Goal: Transaction & Acquisition: Purchase product/service

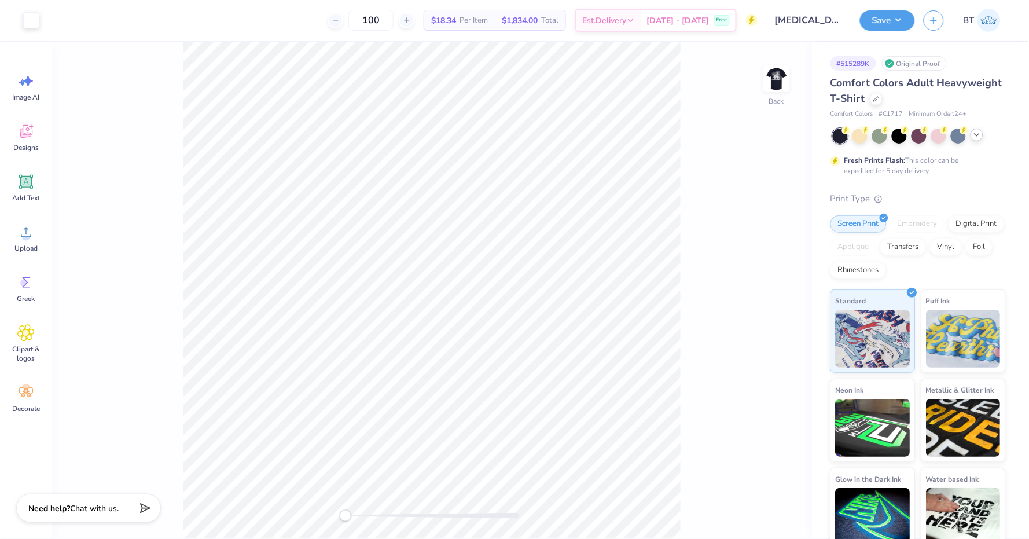
click at [973, 137] on icon at bounding box center [976, 134] width 9 height 9
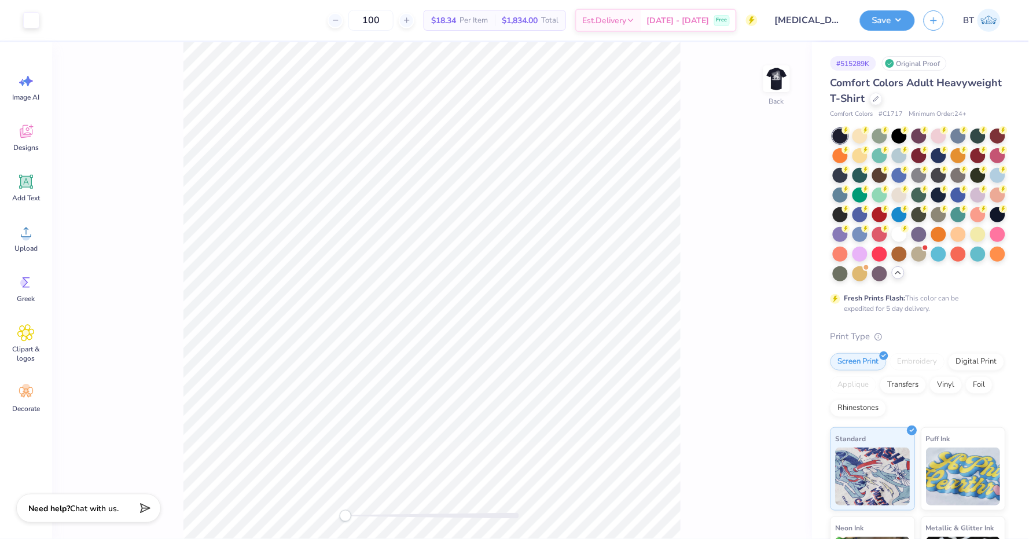
click at [1007, 175] on div "# 515289K Original Proof Comfort Colors Adult Heavyweight T-Shirt Comfort Color…" at bounding box center [920, 365] width 217 height 646
click at [1004, 175] on div at bounding box center [997, 174] width 15 height 15
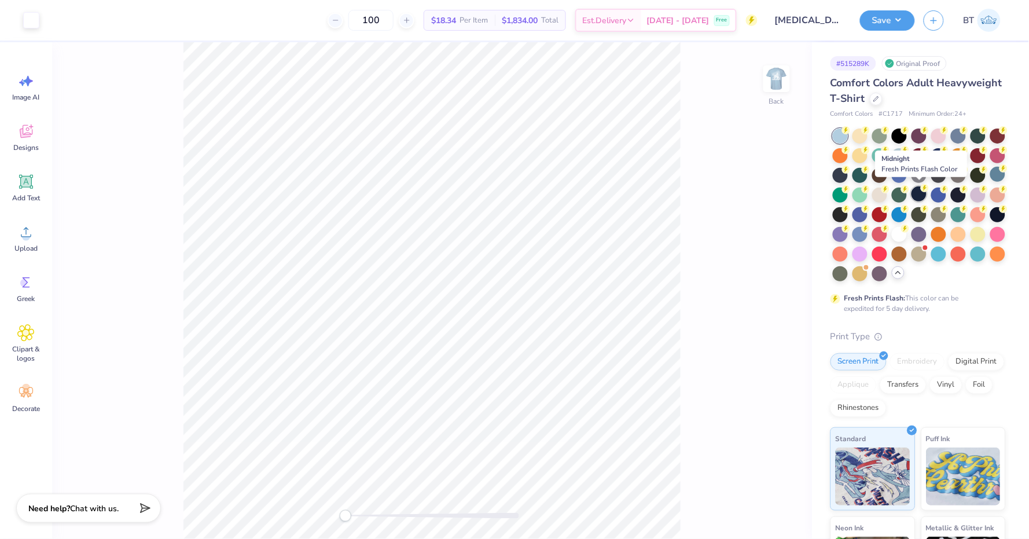
click at [923, 192] on div at bounding box center [918, 193] width 15 height 15
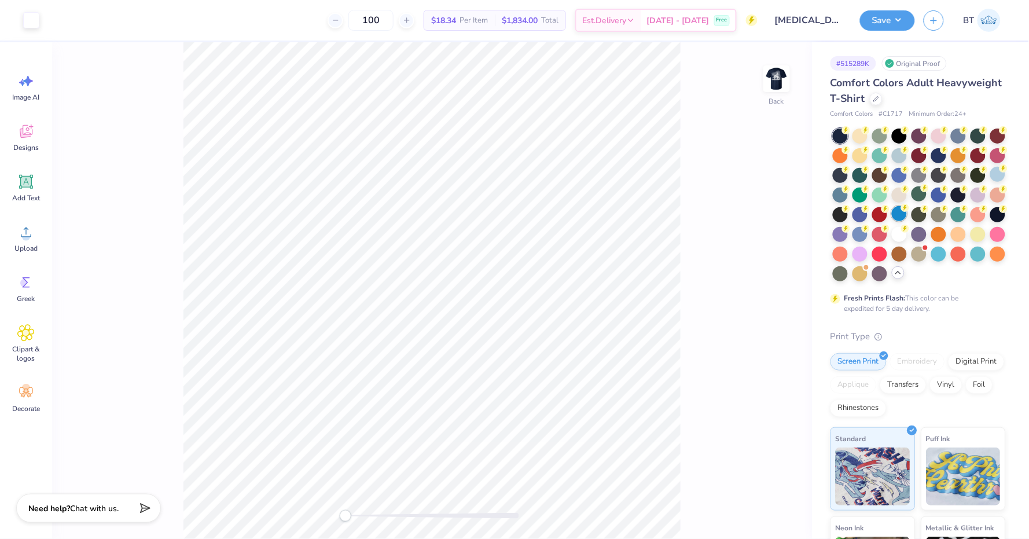
click at [895, 207] on div at bounding box center [899, 213] width 15 height 15
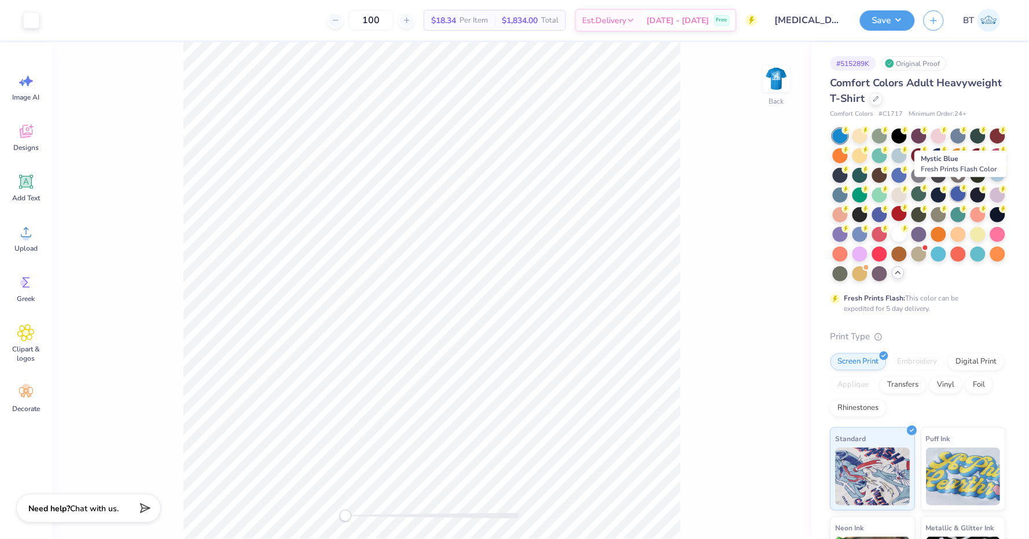
click at [958, 197] on div at bounding box center [958, 193] width 15 height 15
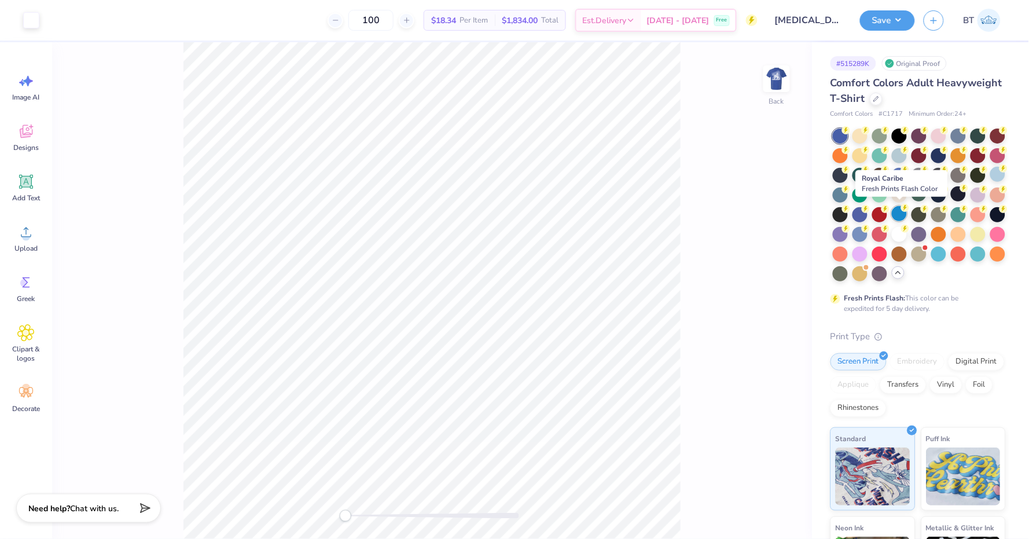
click at [899, 213] on div at bounding box center [899, 213] width 15 height 15
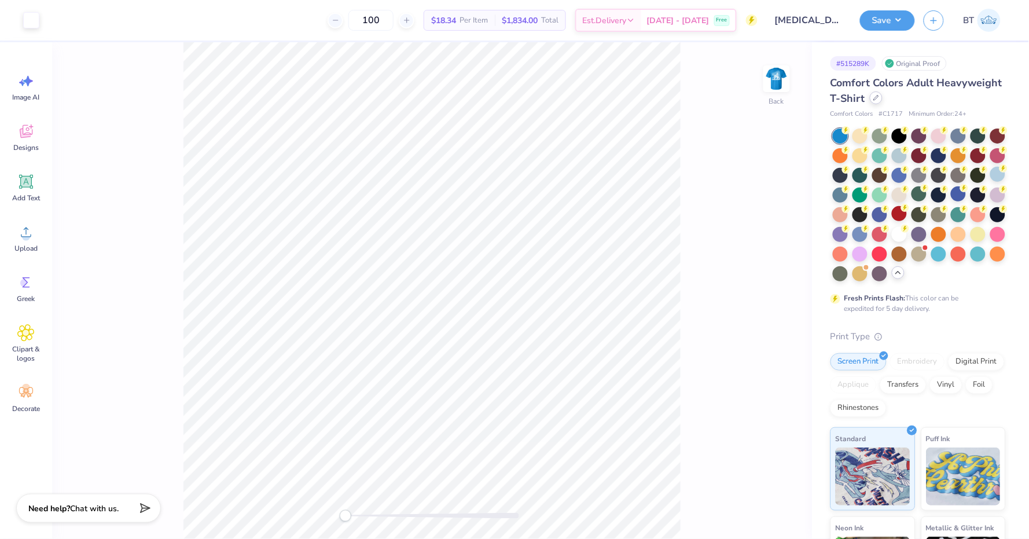
click at [880, 98] on div at bounding box center [876, 97] width 13 height 13
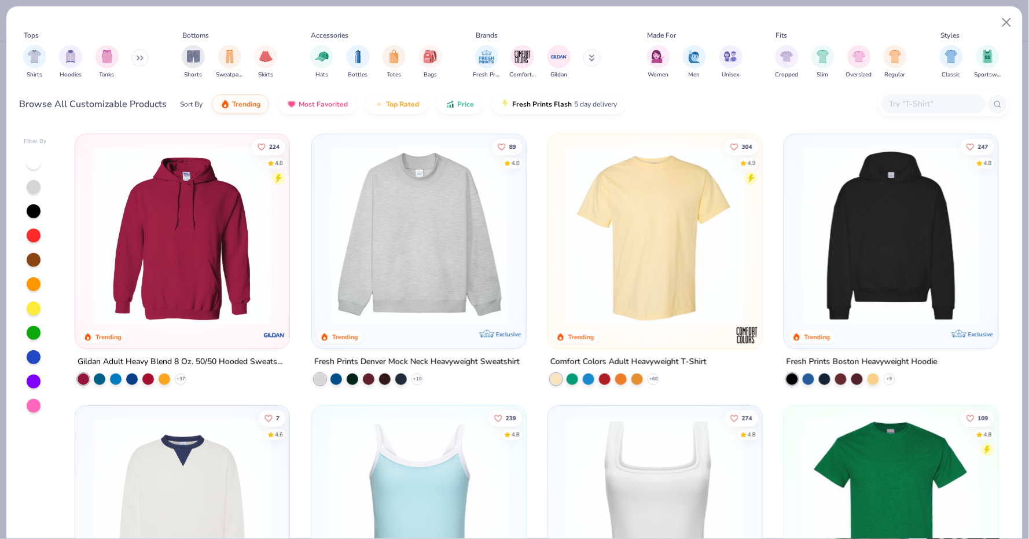
click at [919, 113] on div at bounding box center [943, 103] width 131 height 25
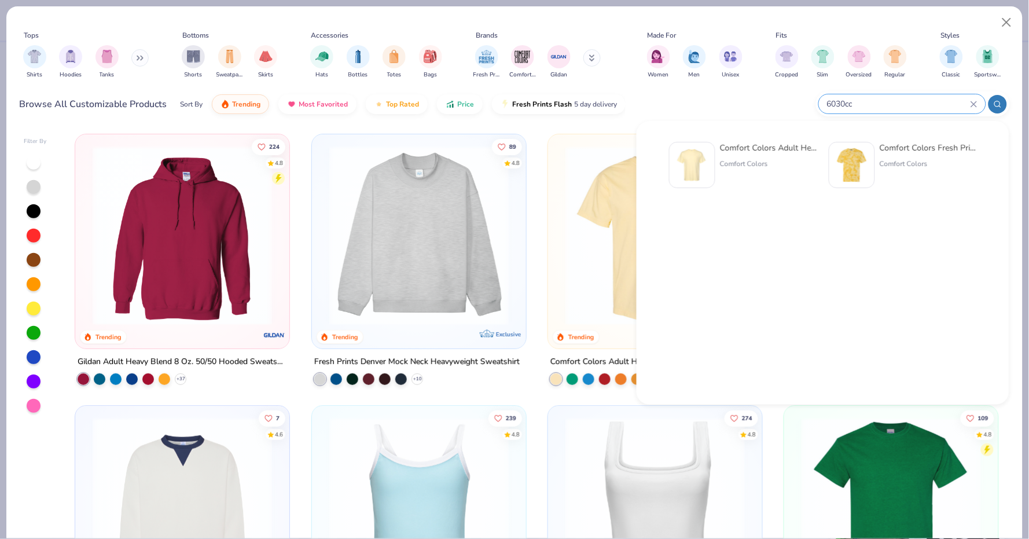
type input "6030cc"
click at [718, 172] on div "Comfort Colors Adult Heavyweight RS Pocket T-Shirt Comfort Colors" at bounding box center [743, 165] width 148 height 46
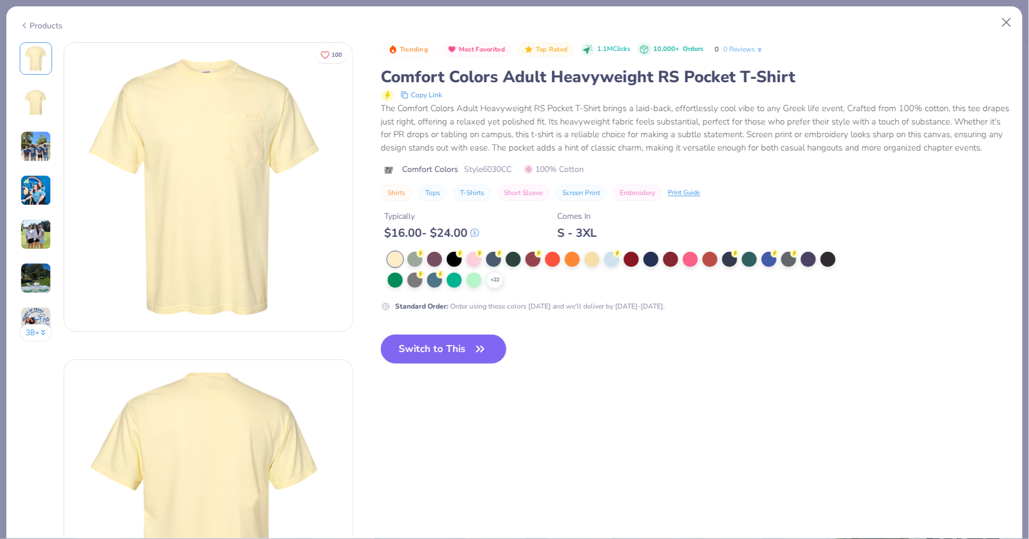
drag, startPoint x: 718, startPoint y: 172, endPoint x: 126, endPoint y: 537, distance: 695.4
click at [495, 281] on div "+ 22" at bounding box center [494, 279] width 17 height 17
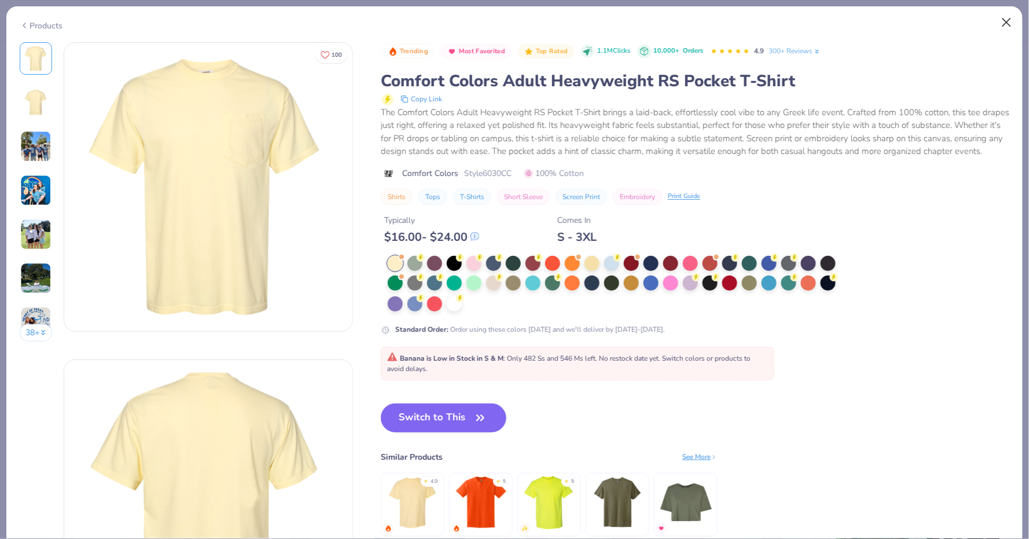
click at [1011, 20] on button "Close" at bounding box center [1007, 23] width 22 height 22
